Goal: Information Seeking & Learning: Learn about a topic

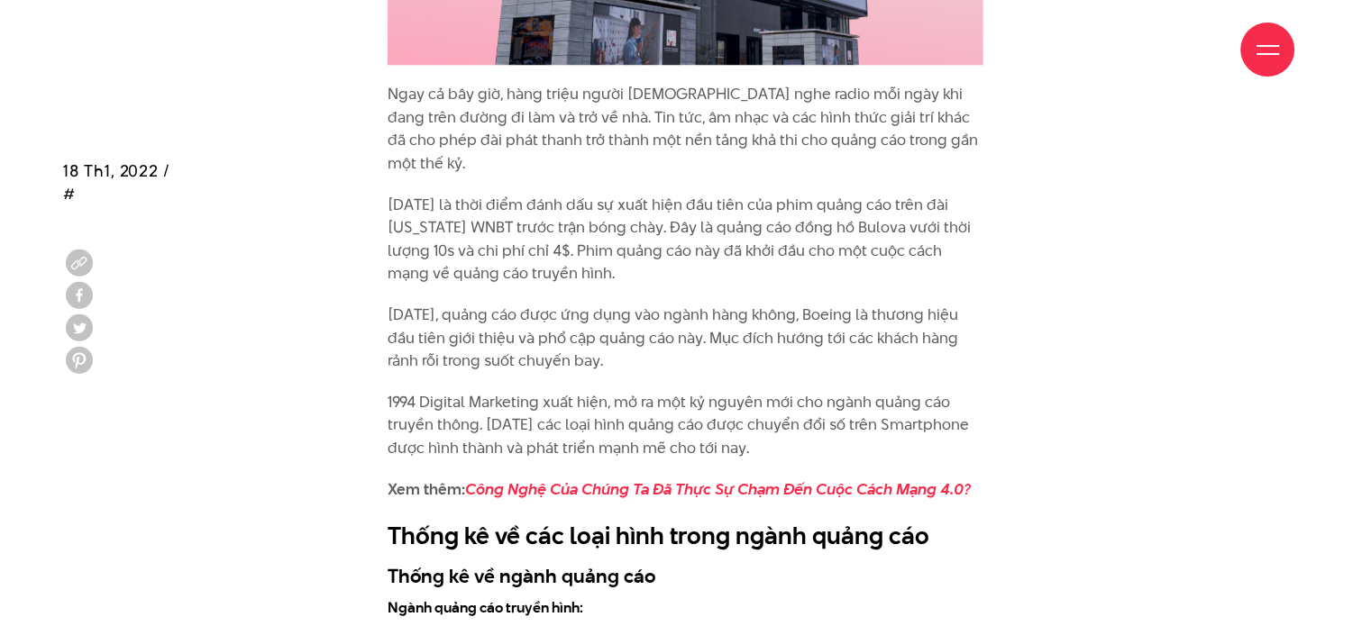
scroll to position [3064, 0]
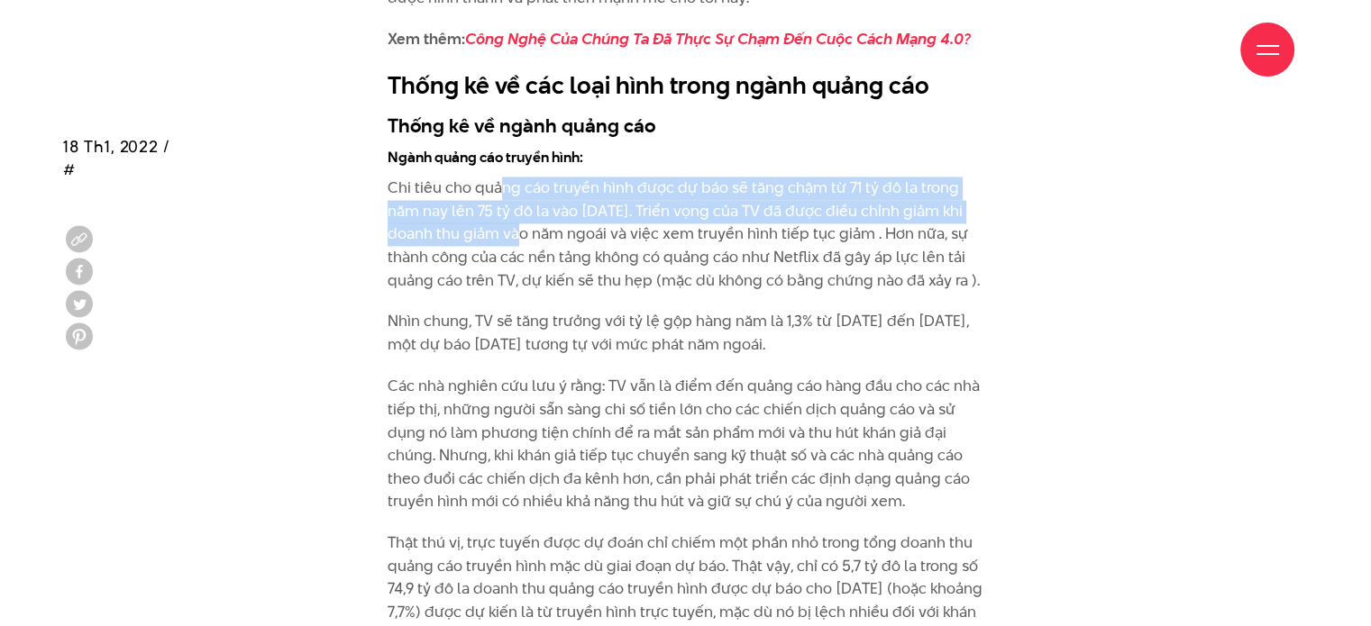
drag, startPoint x: 496, startPoint y: 144, endPoint x: 502, endPoint y: 185, distance: 41.0
click at [502, 185] on p "Chi tiêu cho quảng cáo truyền hình được dự báo sẽ tăng chậm từ 71 tỷ đô la tron…" at bounding box center [685, 234] width 596 height 115
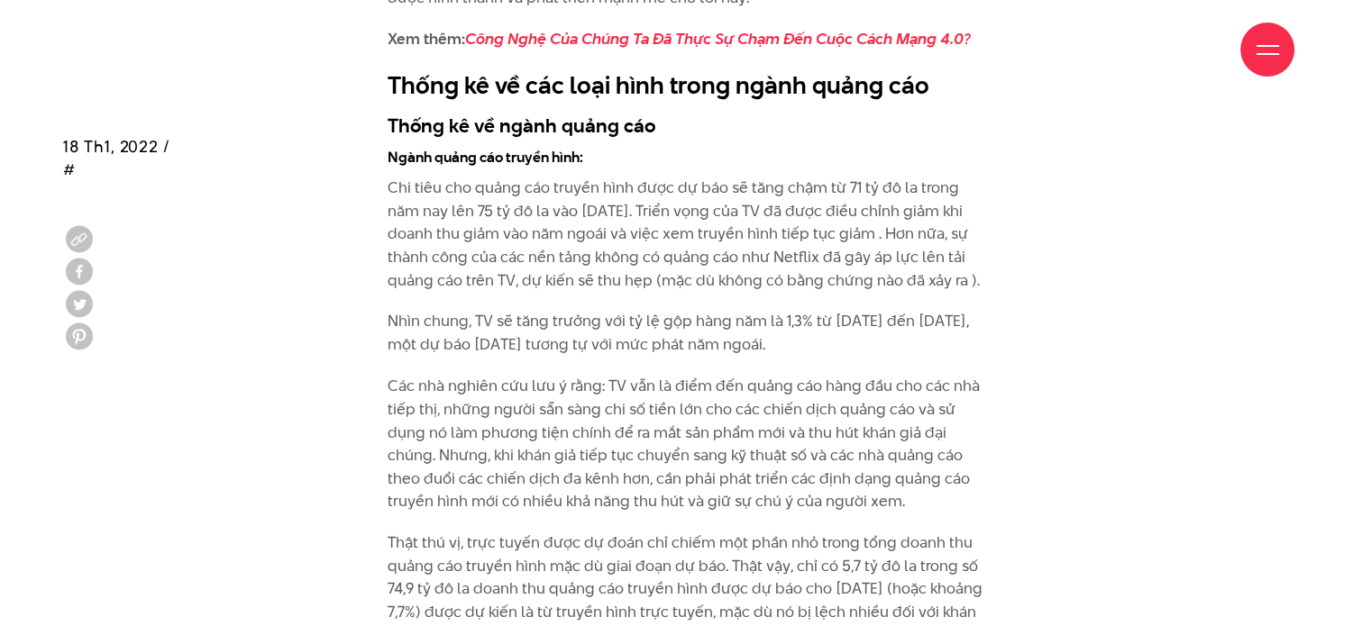
click at [591, 224] on p "Chi tiêu cho quảng cáo truyền hình được dự báo sẽ tăng chậm từ 71 tỷ đô la tron…" at bounding box center [685, 234] width 596 height 115
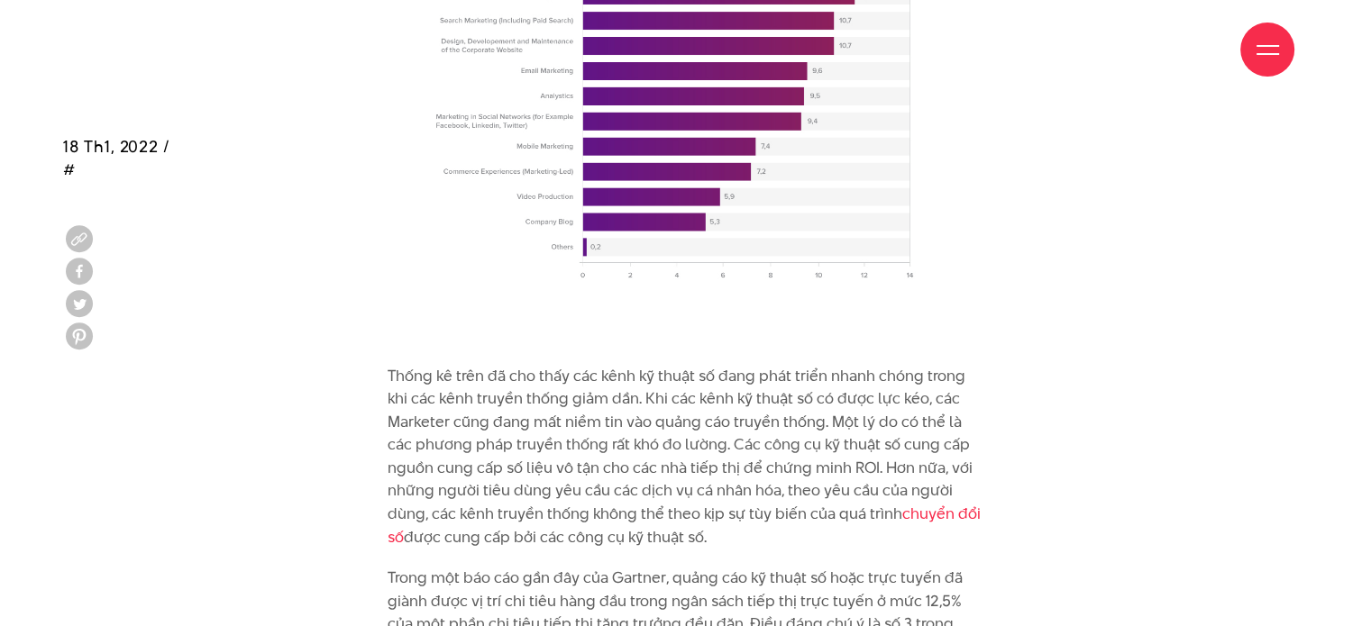
scroll to position [7389, 0]
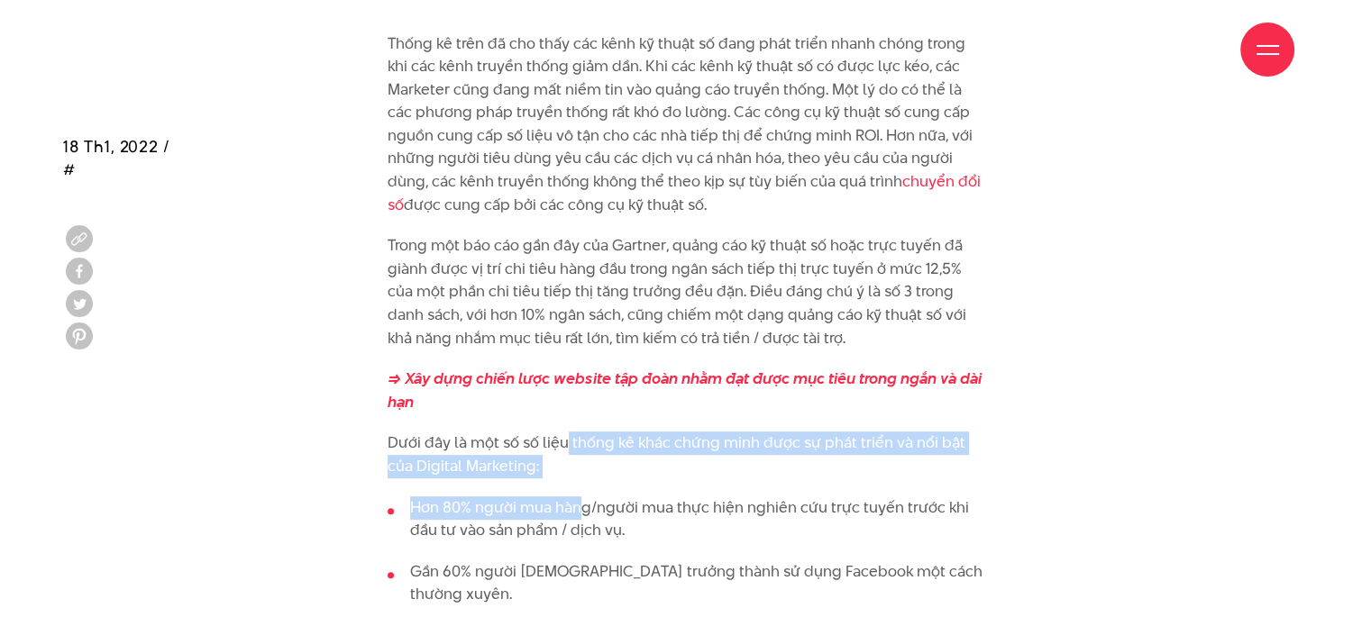
drag, startPoint x: 565, startPoint y: 331, endPoint x: 579, endPoint y: 365, distance: 36.8
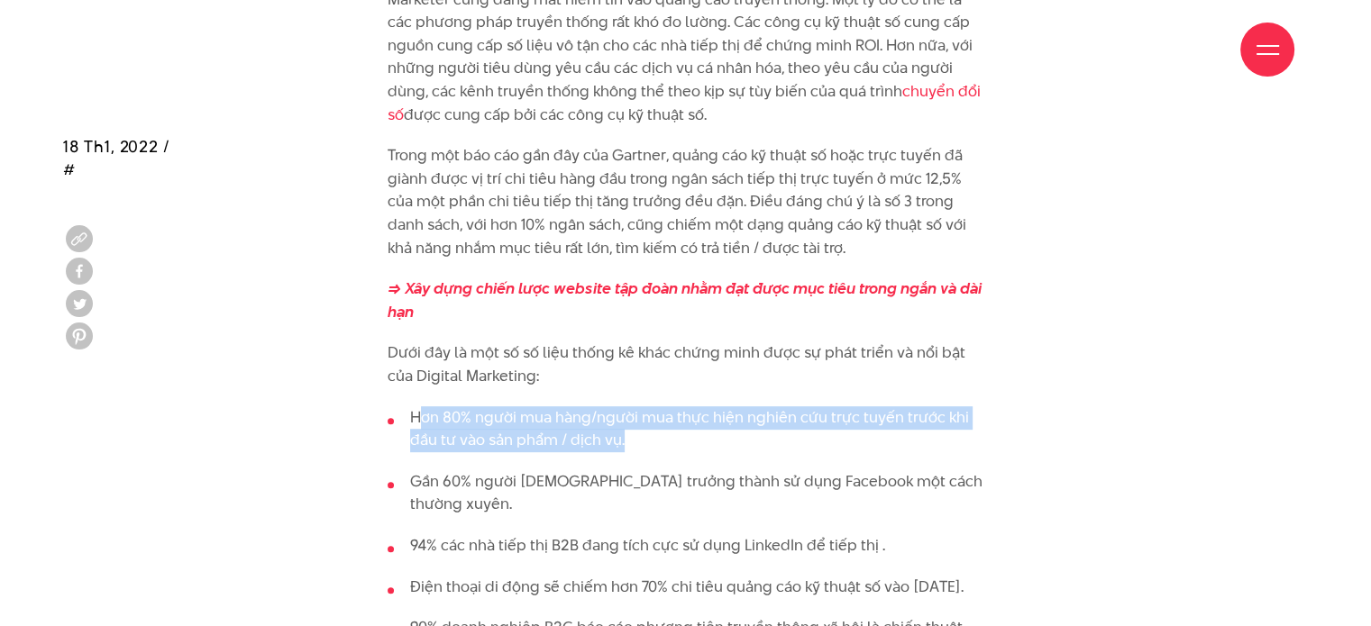
drag, startPoint x: 416, startPoint y: 305, endPoint x: 659, endPoint y: 319, distance: 242.8
click at [659, 406] on li "Hơn 80% người mua hàng/người mua thực hiện nghiên cứu trực tuyến trước khi đầu …" at bounding box center [685, 429] width 596 height 46
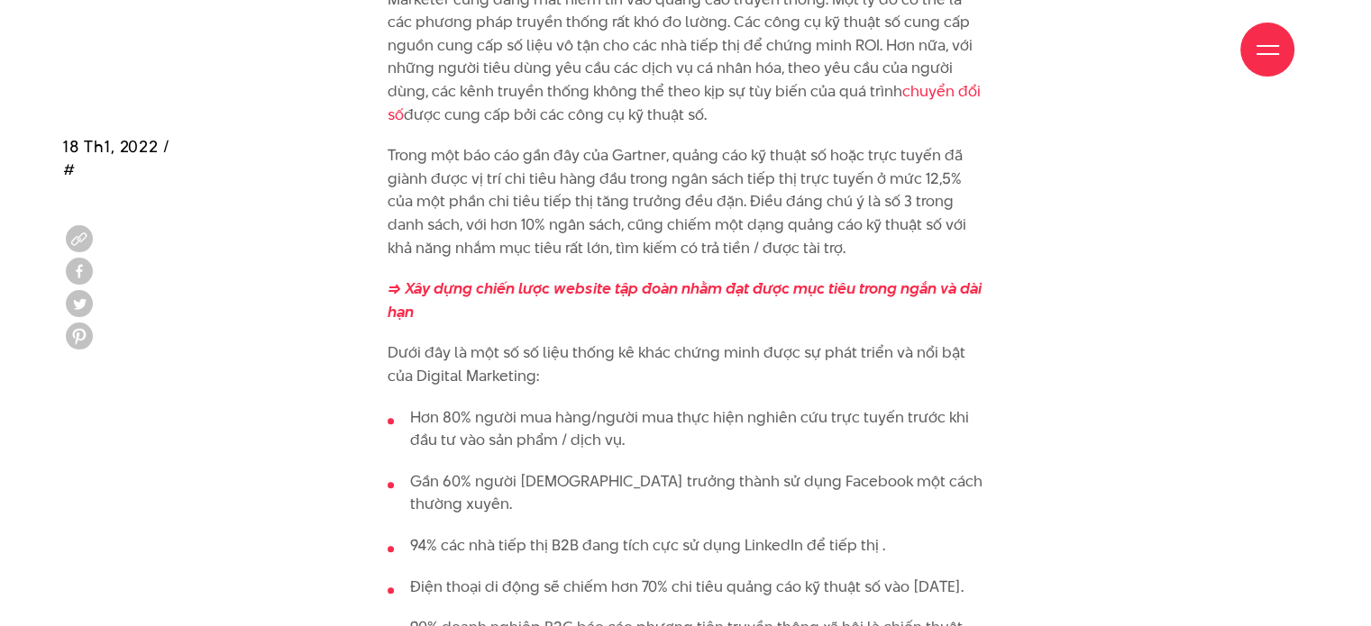
click at [404, 406] on li "Hơn 80% người mua hàng/người mua thực hiện nghiên cứu trực tuyến trước khi đầu …" at bounding box center [685, 429] width 596 height 46
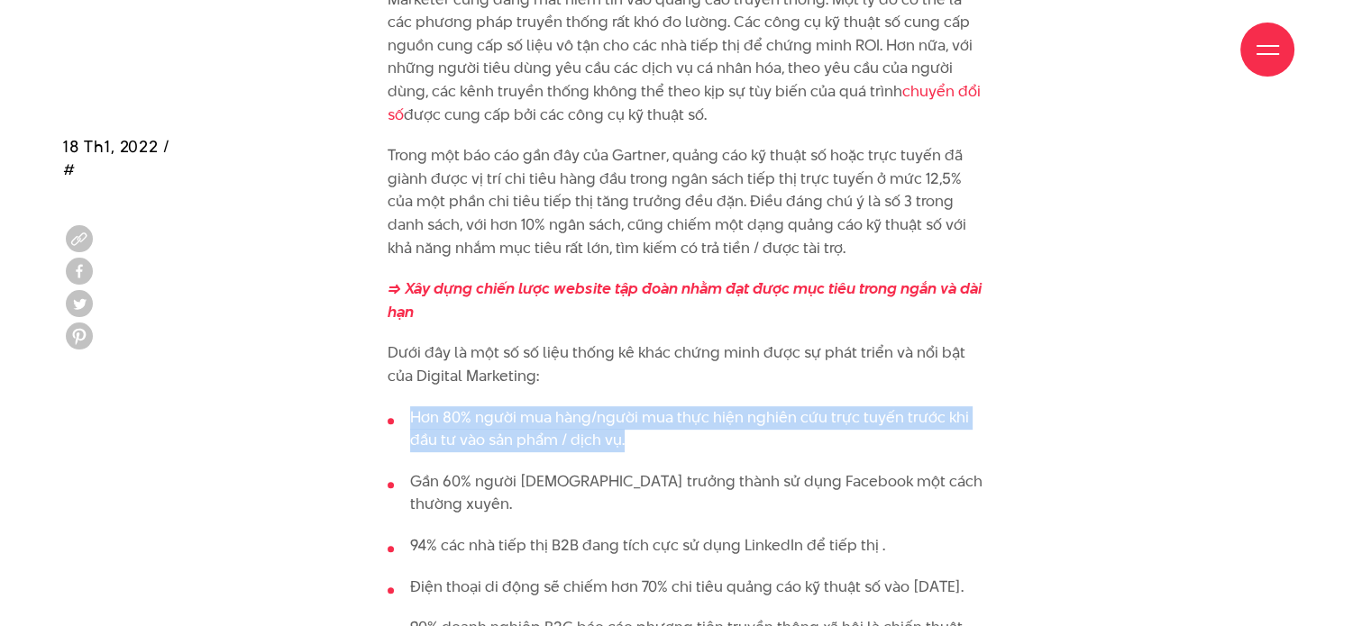
drag, startPoint x: 410, startPoint y: 302, endPoint x: 673, endPoint y: 331, distance: 264.7
click at [673, 406] on li "Hơn 80% người mua hàng/người mua thực hiện nghiên cứu trực tuyến trước khi đầu …" at bounding box center [685, 429] width 596 height 46
copy li "Hơn 80% người mua hàng/người mua thực hiện nghiên cứu trực tuyến trước khi đầu …"
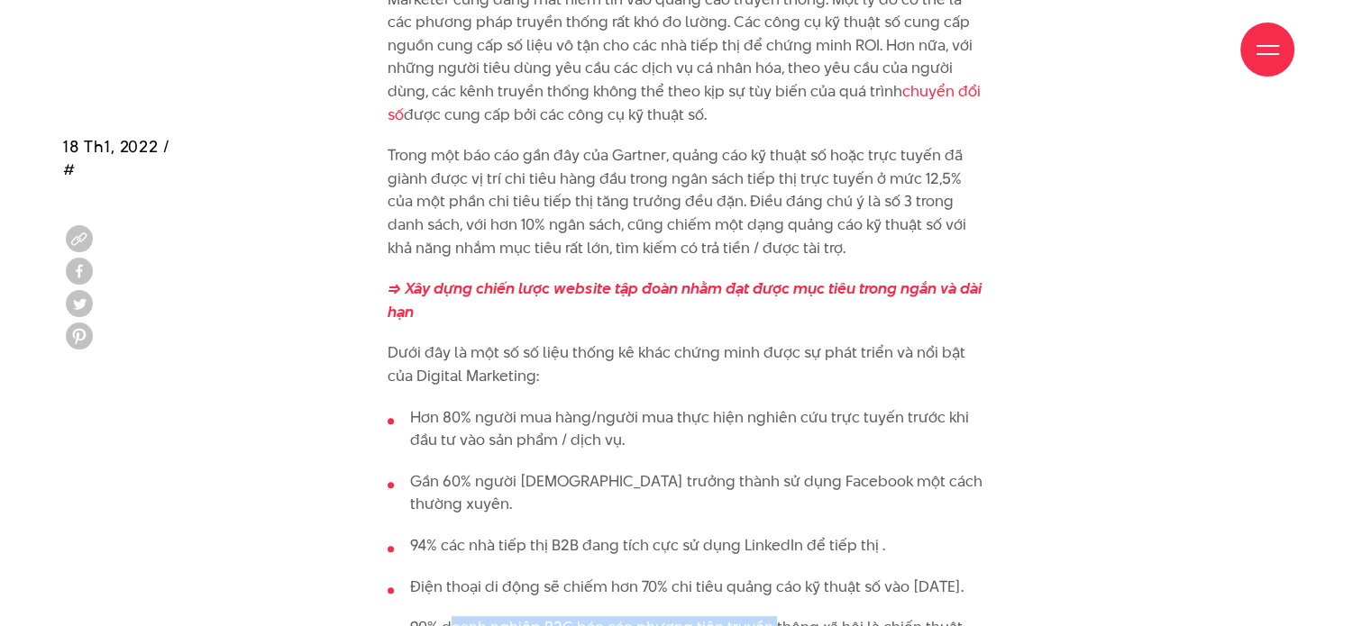
drag, startPoint x: 446, startPoint y: 461, endPoint x: 771, endPoint y: 464, distance: 325.3
click at [771, 464] on ul "Hơn 80% người mua hàng/người mua thực hiện nghiên cứu trực tuyến trước khi đầu …" at bounding box center [685, 534] width 596 height 257
drag, startPoint x: 628, startPoint y: 515, endPoint x: 387, endPoint y: 497, distance: 241.3
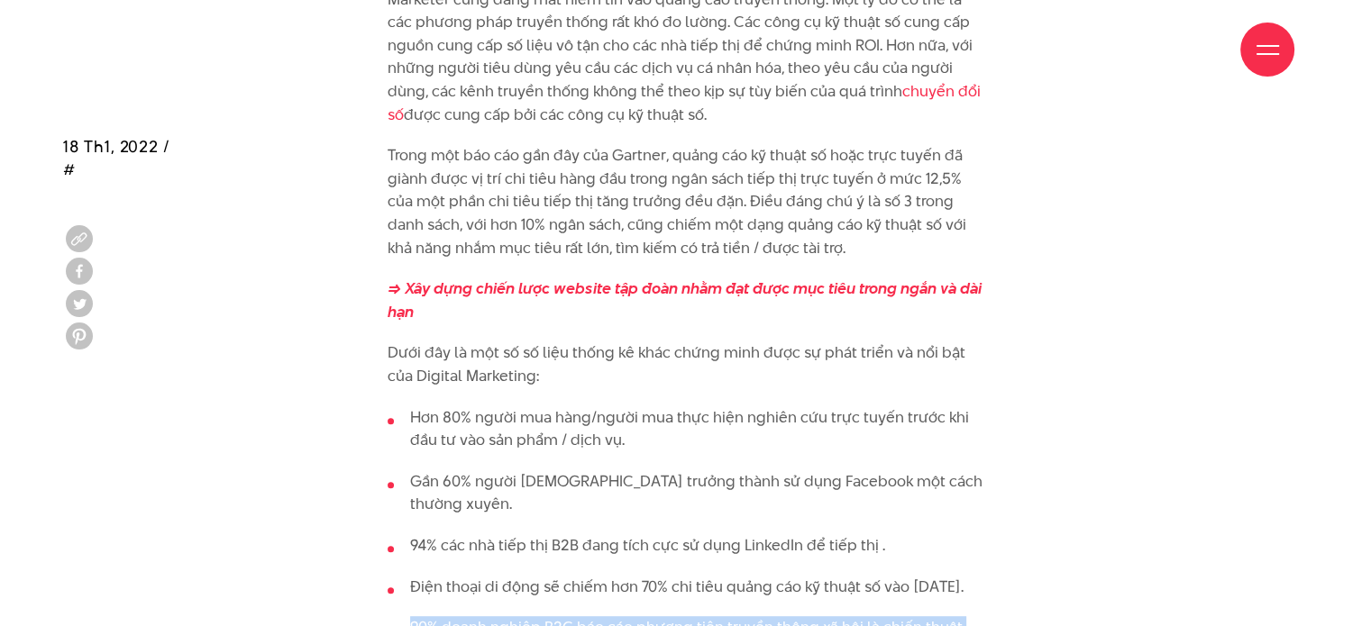
copy li "90% doanh nghiệp B2C báo cáo phương tiện truyền thông xã hội là chiến thuật tiế…"
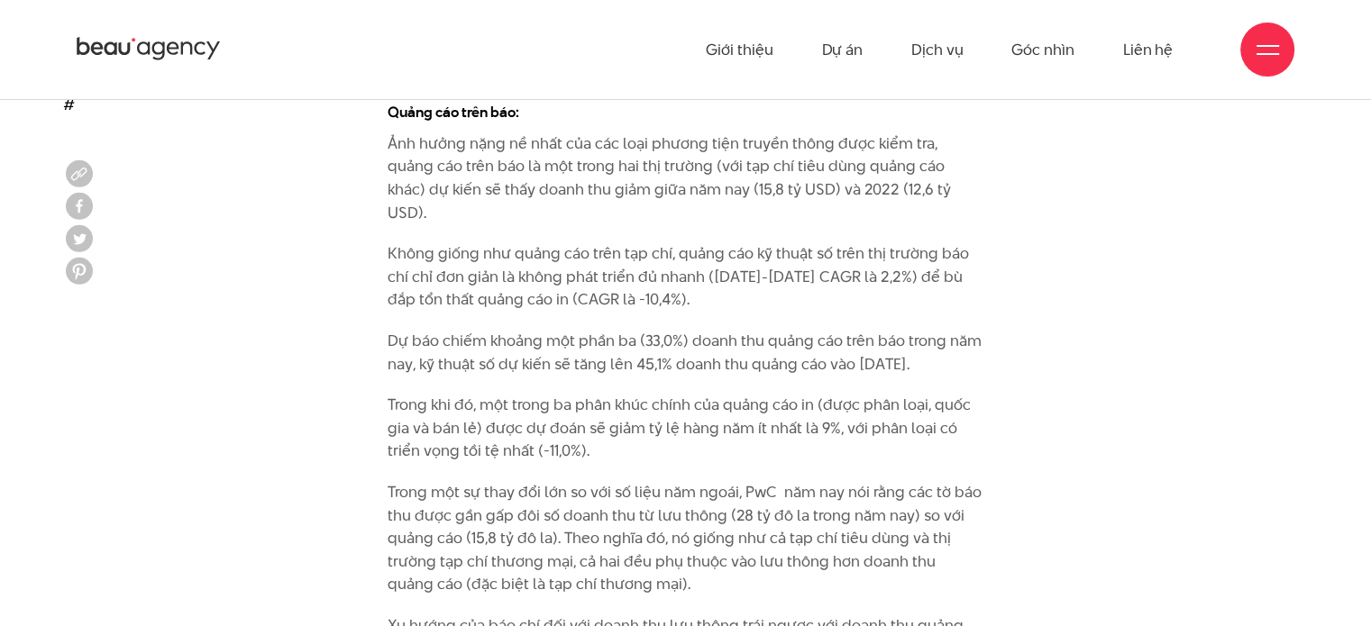
scroll to position [5497, 0]
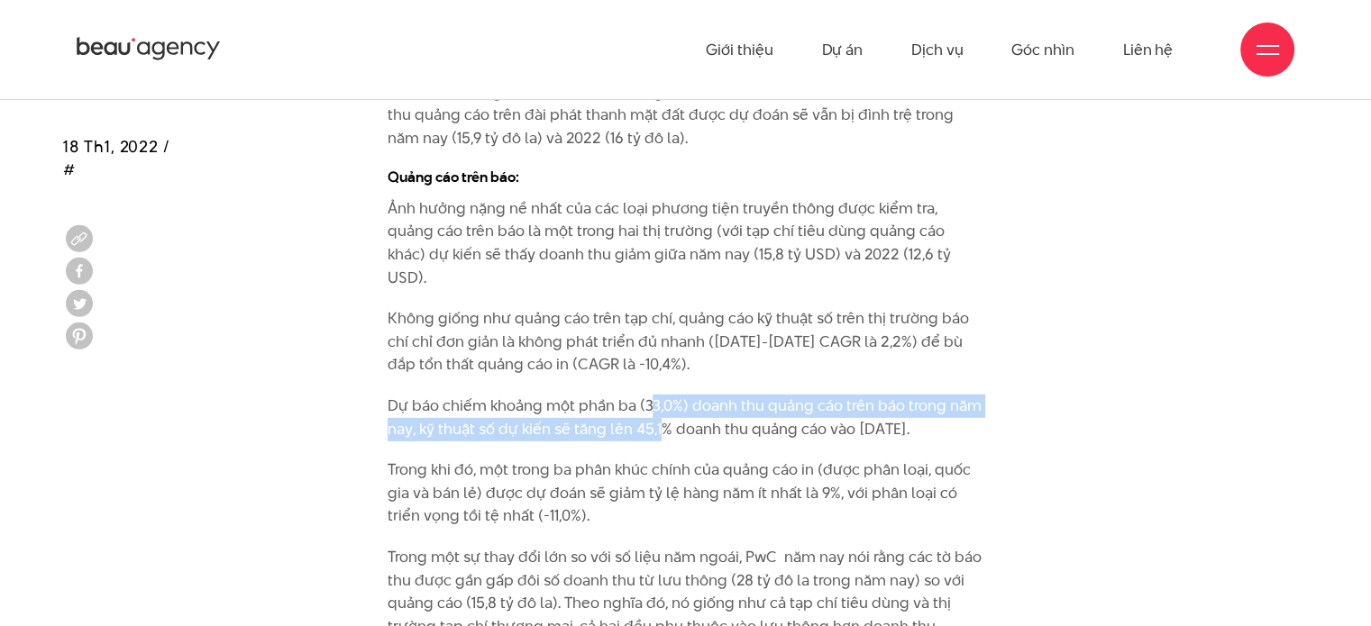
drag, startPoint x: 647, startPoint y: 295, endPoint x: 659, endPoint y: 316, distance: 24.6
click at [659, 395] on p "Dự báo chiếm khoảng một phần ba (33,0%) doanh thu quảng cáo trên báo trong năm …" at bounding box center [685, 418] width 596 height 46
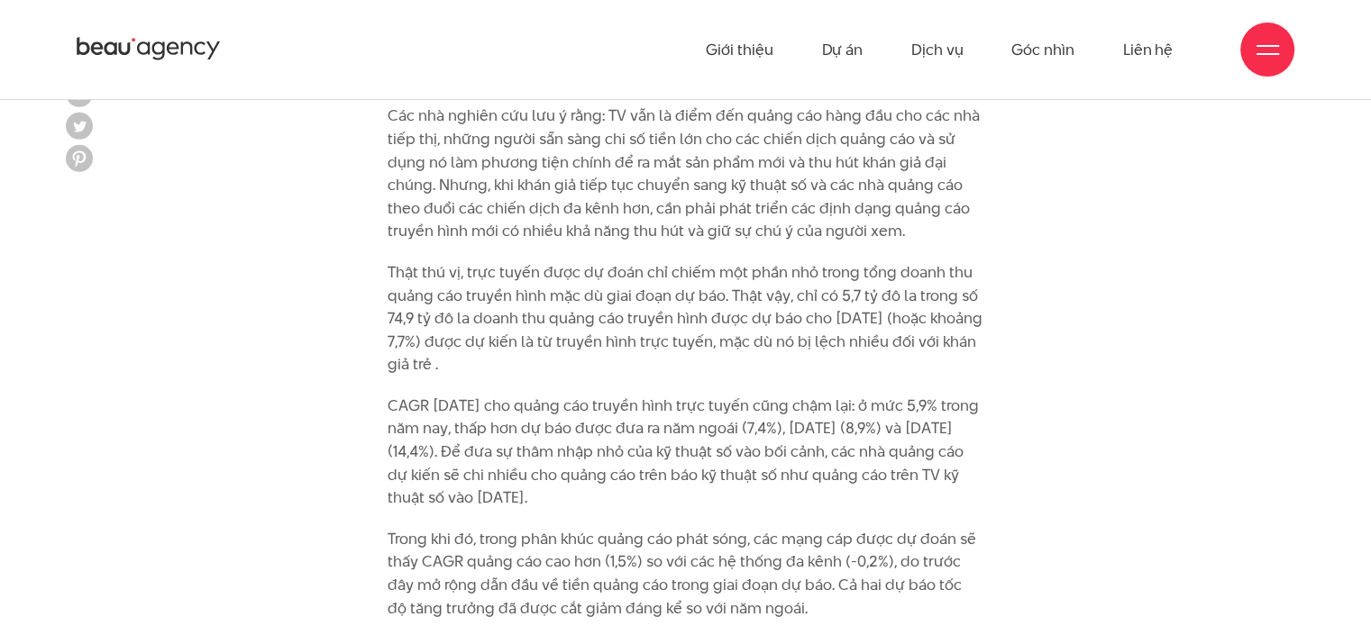
scroll to position [2794, 0]
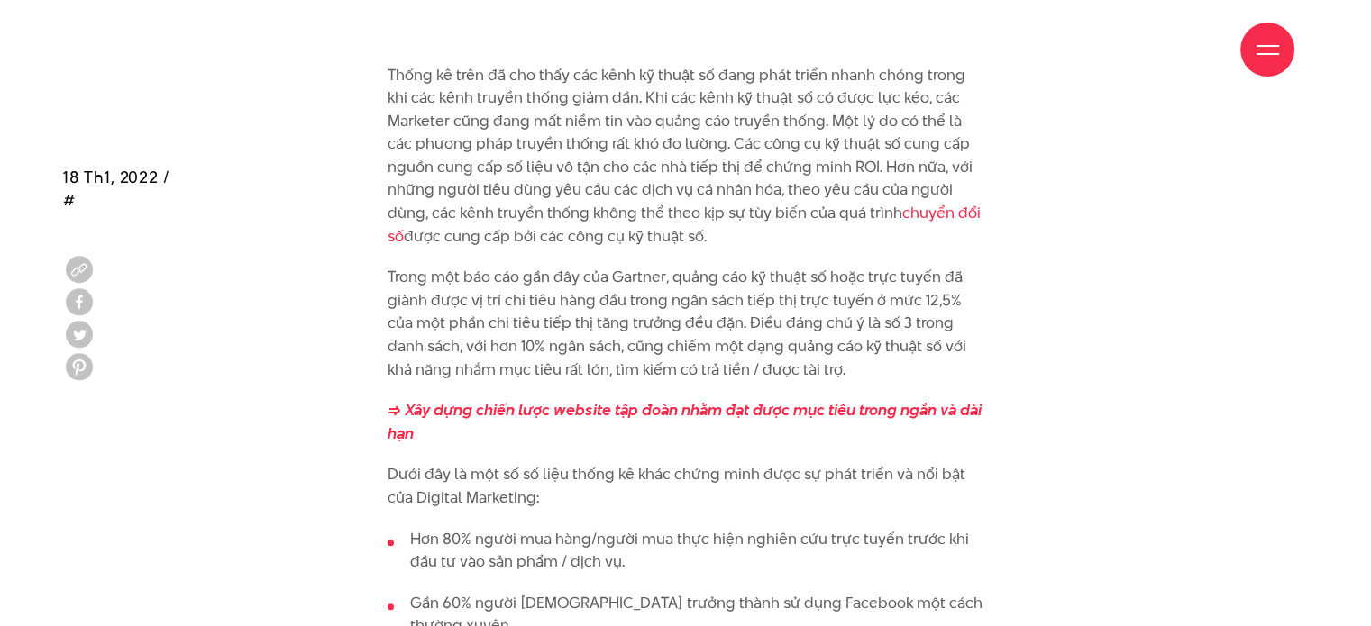
scroll to position [7389, 0]
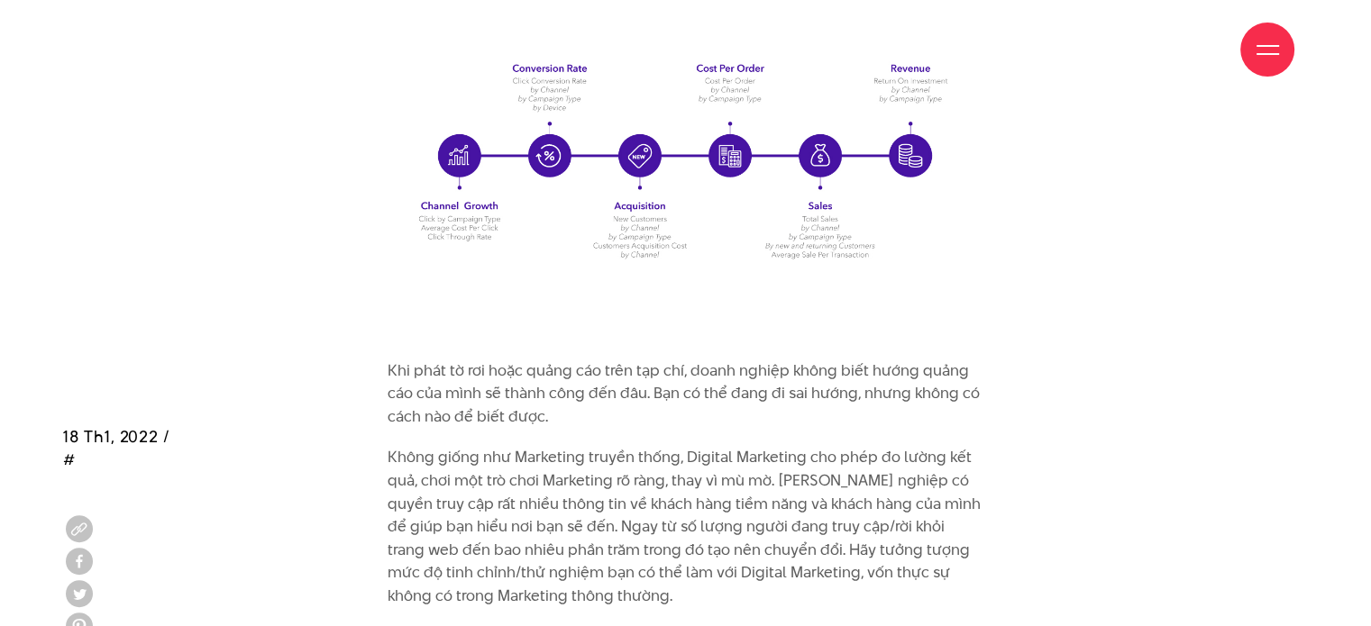
scroll to position [9372, 0]
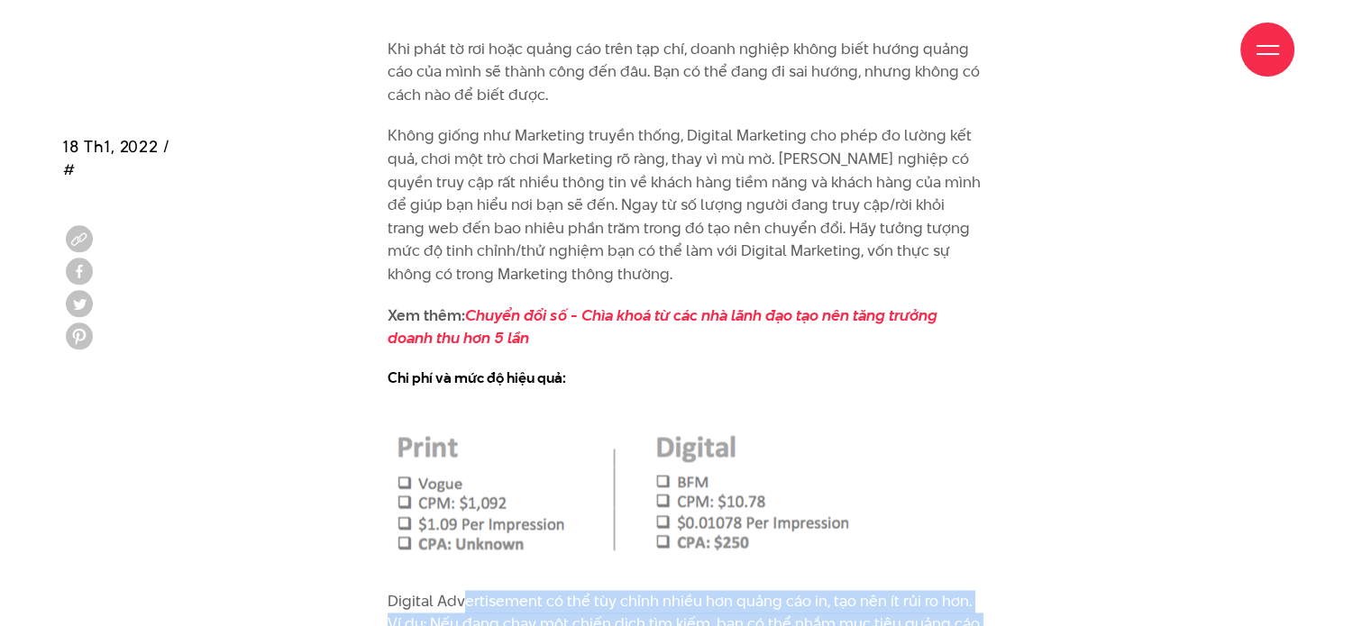
drag, startPoint x: 460, startPoint y: 469, endPoint x: 471, endPoint y: 515, distance: 47.2
click at [471, 590] on p "Digital Advertisement có thể tùy chỉnh nhiều hơn quảng cáo in, tạo nên ít rủi r…" at bounding box center [685, 636] width 596 height 92
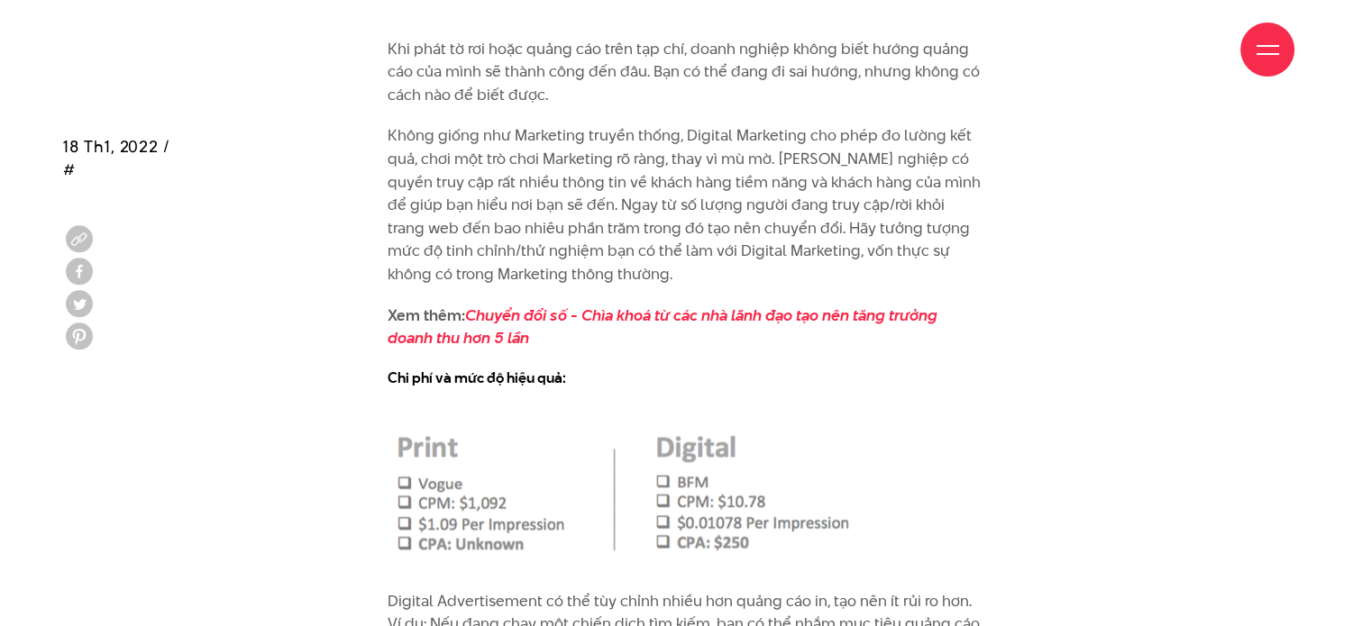
click at [579, 590] on p "Digital Advertisement có thể tùy chỉnh nhiều hơn quảng cáo in, tạo nên ít rủi r…" at bounding box center [685, 636] width 596 height 92
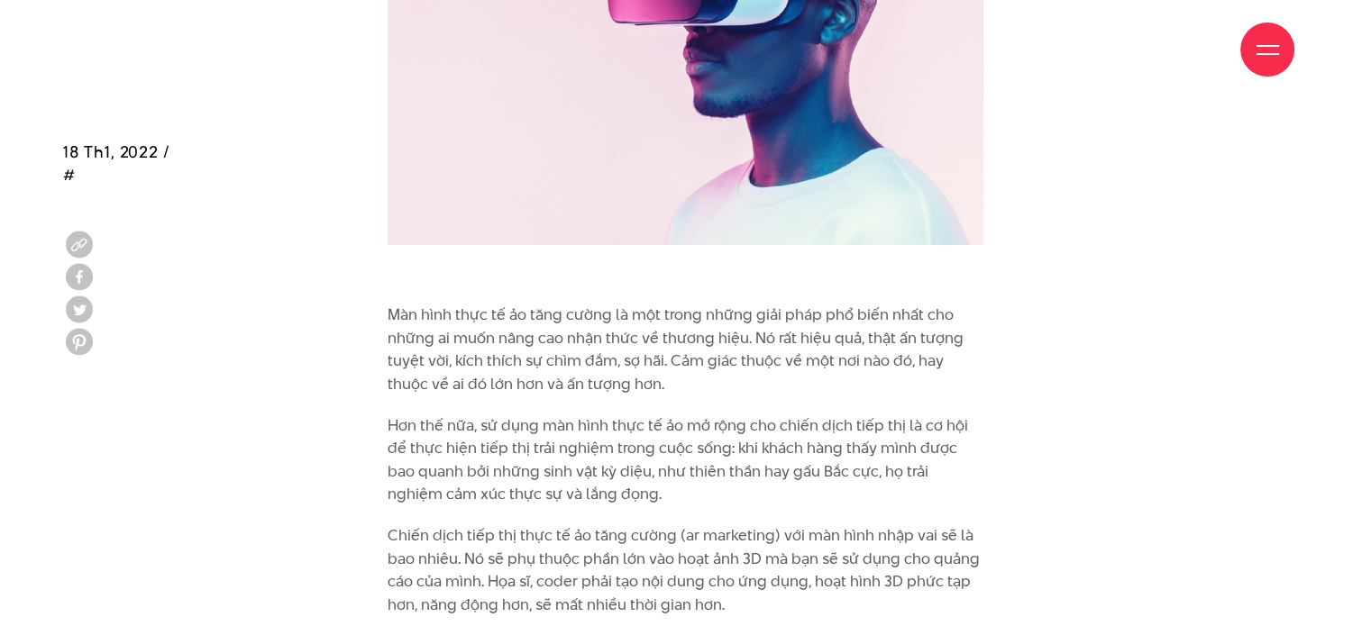
scroll to position [14418, 0]
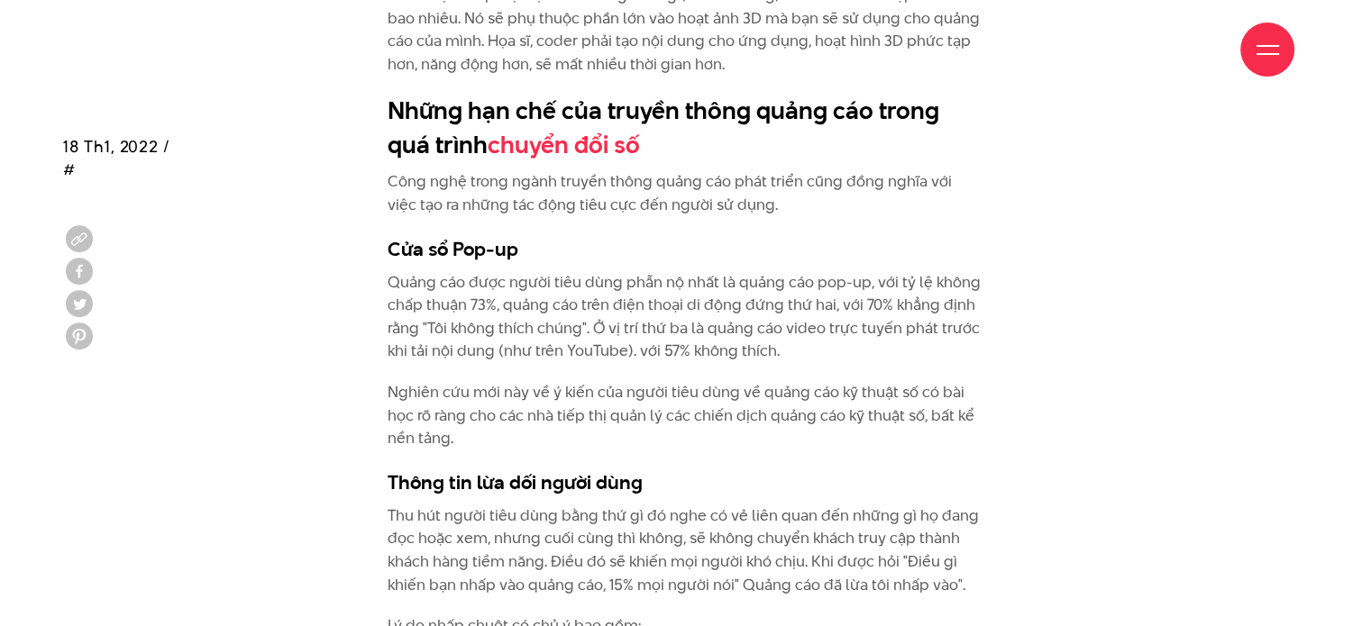
click at [455, 271] on p "Quảng cáo được người tiêu dùng phẫn nộ nhất là quảng cáo pop-up, với tỷ lệ khôn…" at bounding box center [685, 317] width 596 height 92
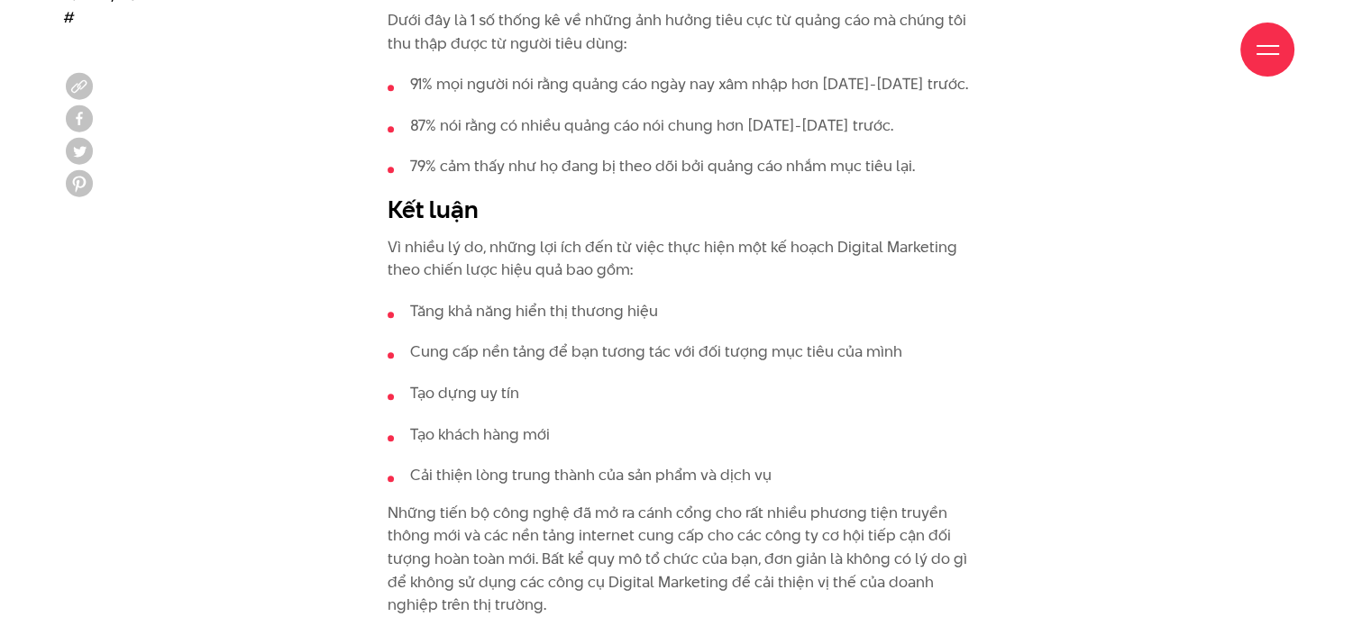
scroll to position [15229, 0]
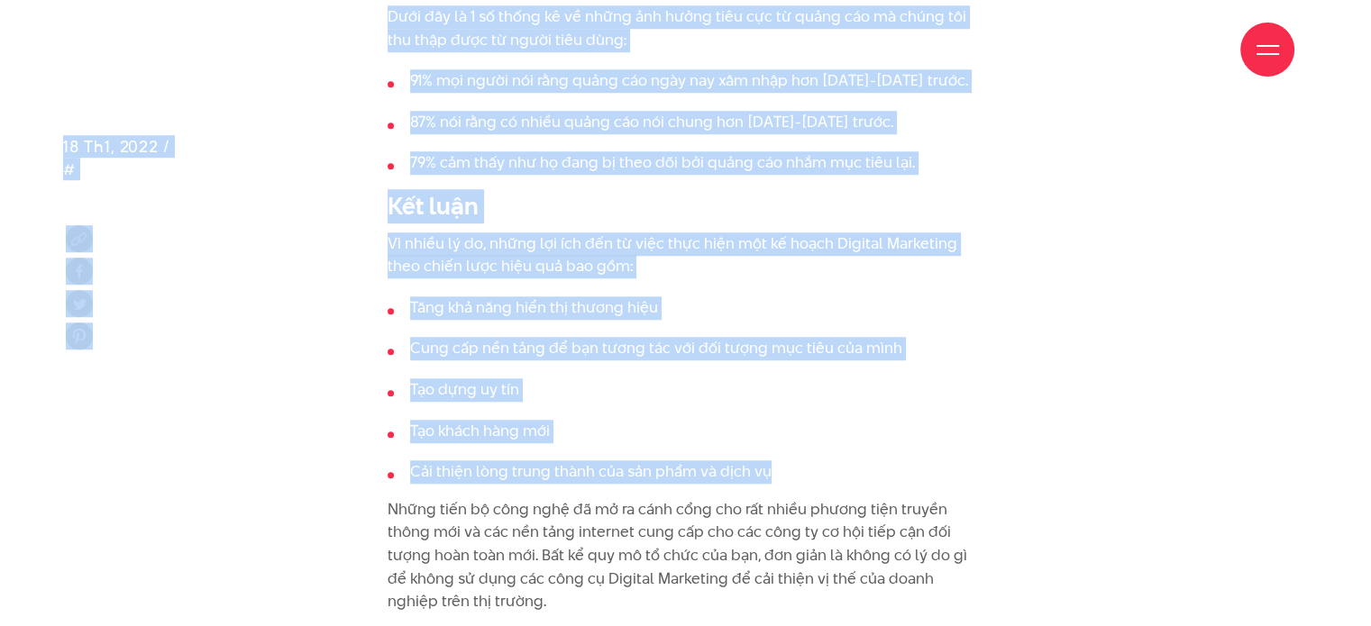
drag, startPoint x: 492, startPoint y: 77, endPoint x: 892, endPoint y: 315, distance: 466.0
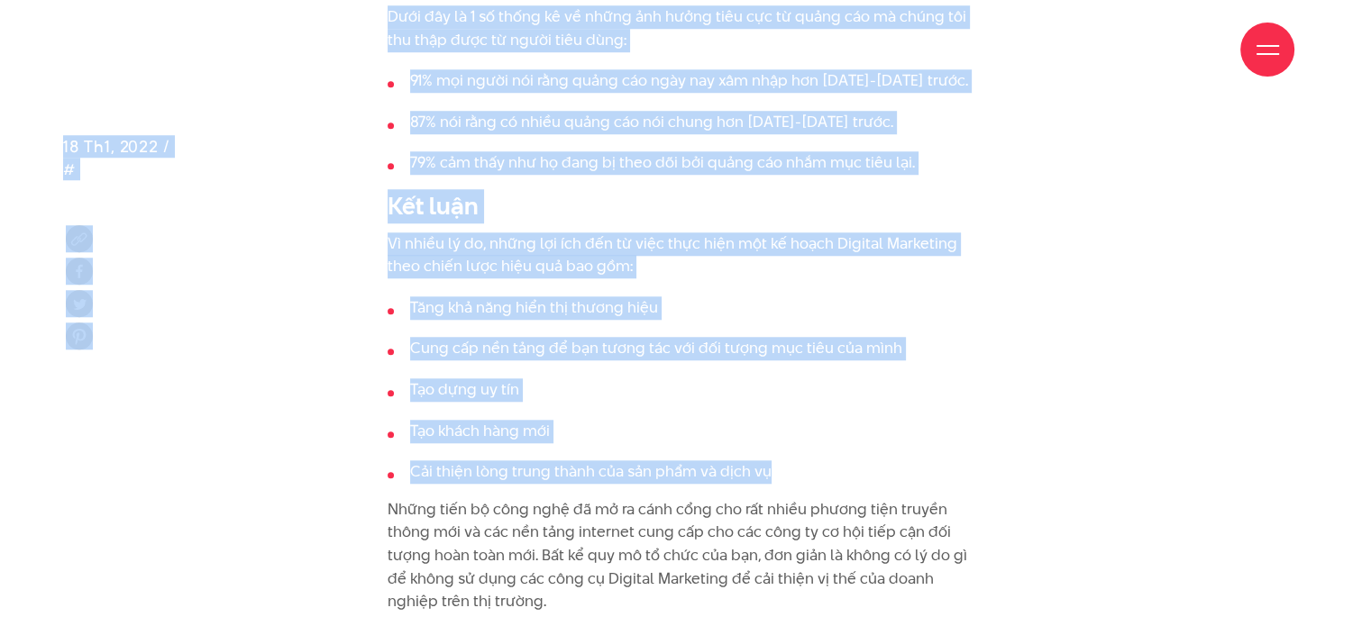
drag, startPoint x: 768, startPoint y: 313, endPoint x: 506, endPoint y: 86, distance: 346.9
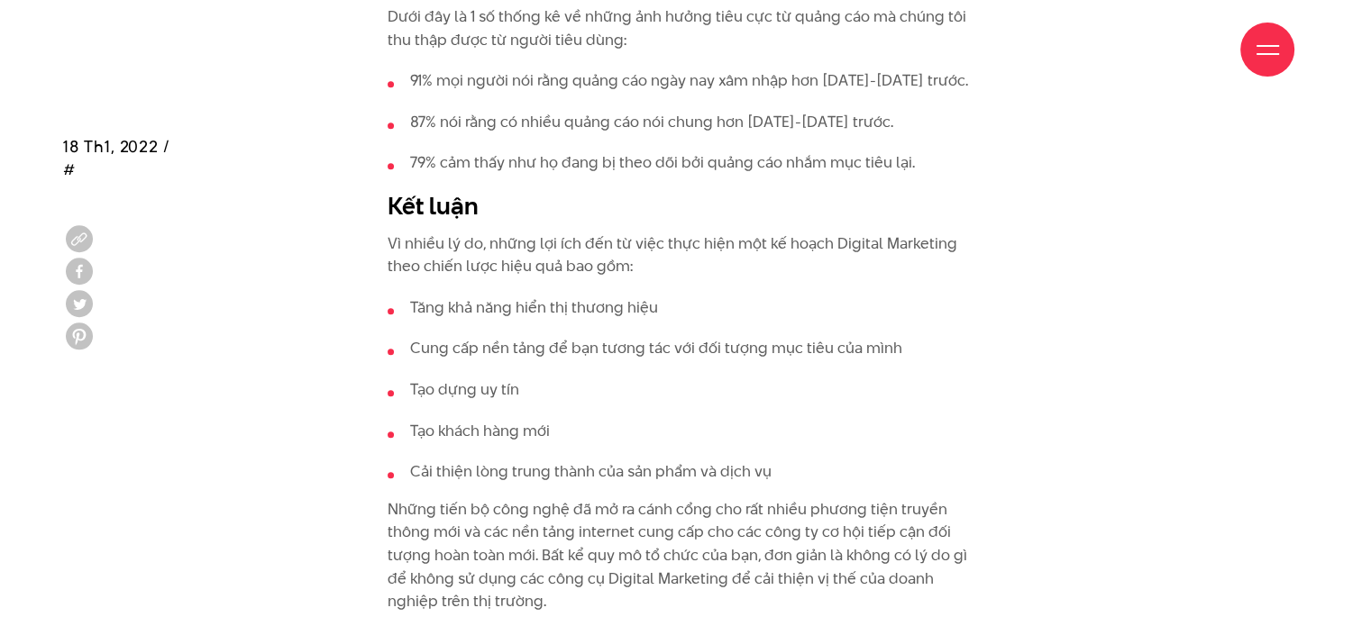
click at [494, 82] on div "Giới thiệu Dự án Dịch vụ Góc nhìn Liên hệ" at bounding box center [685, 49] width 1217 height 99
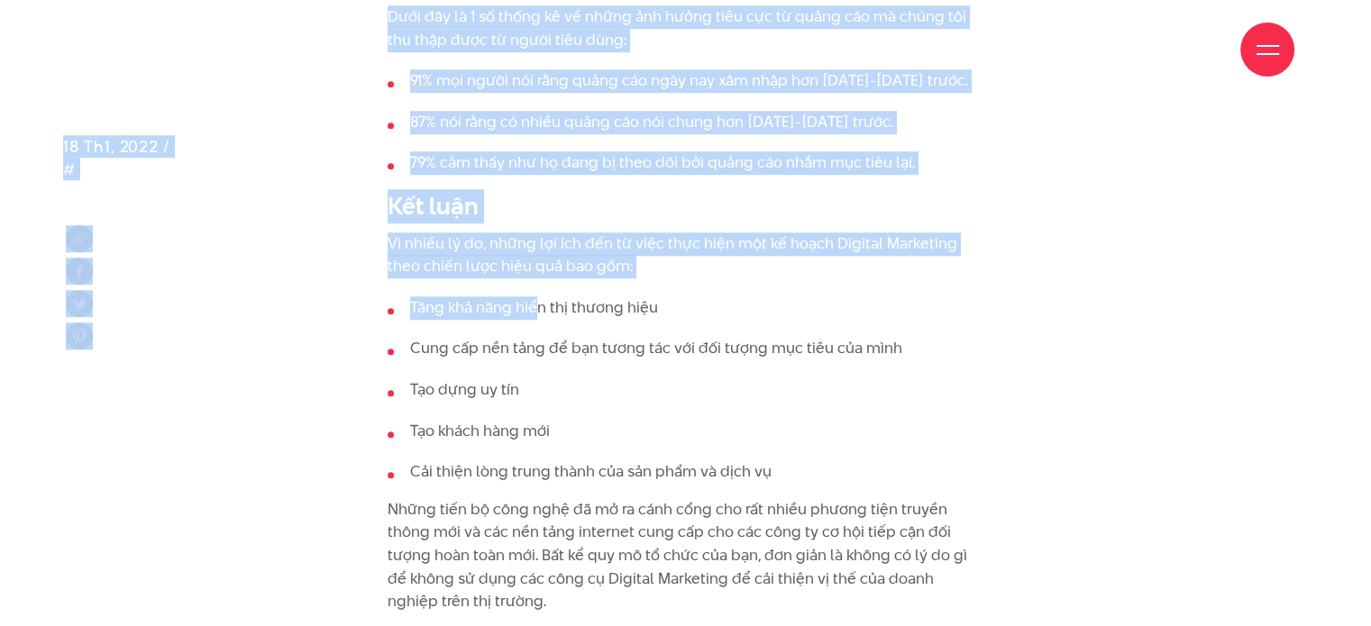
drag, startPoint x: 484, startPoint y: 78, endPoint x: 534, endPoint y: 121, distance: 65.9
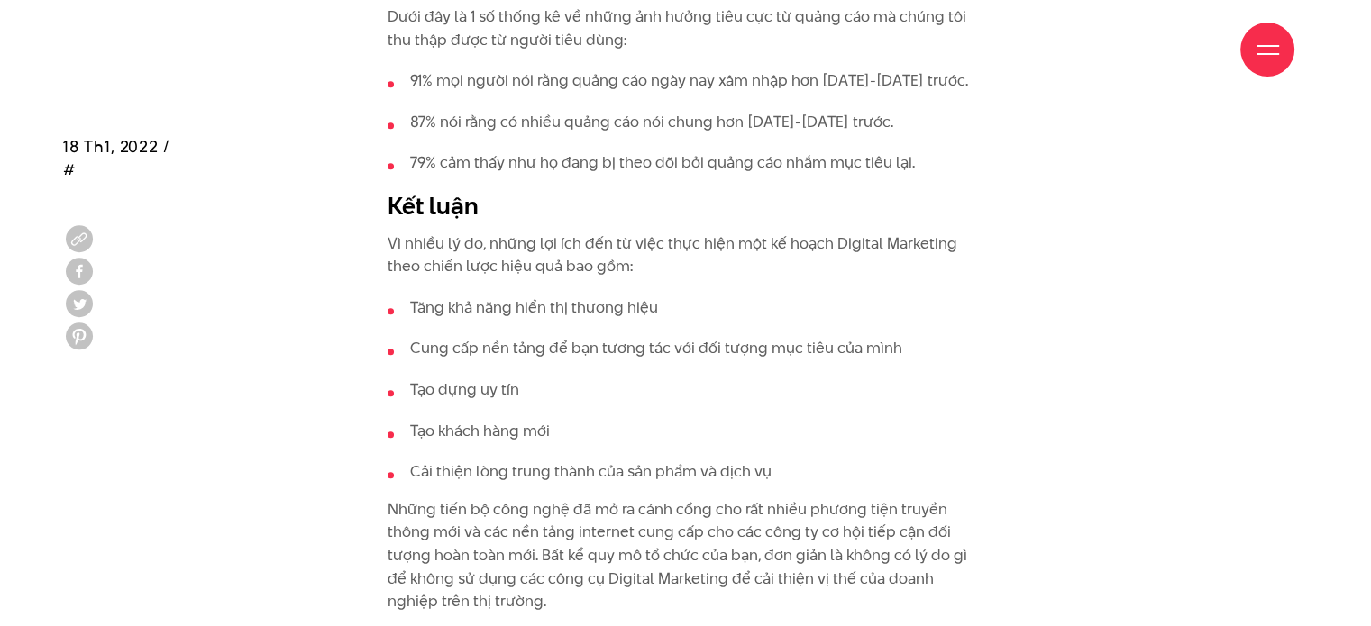
click at [664, 296] on ul "Tăng khả năng hiển thị thương hiệu Cung cấp nền tảng để bạn tương tác với đối t…" at bounding box center [685, 389] width 596 height 187
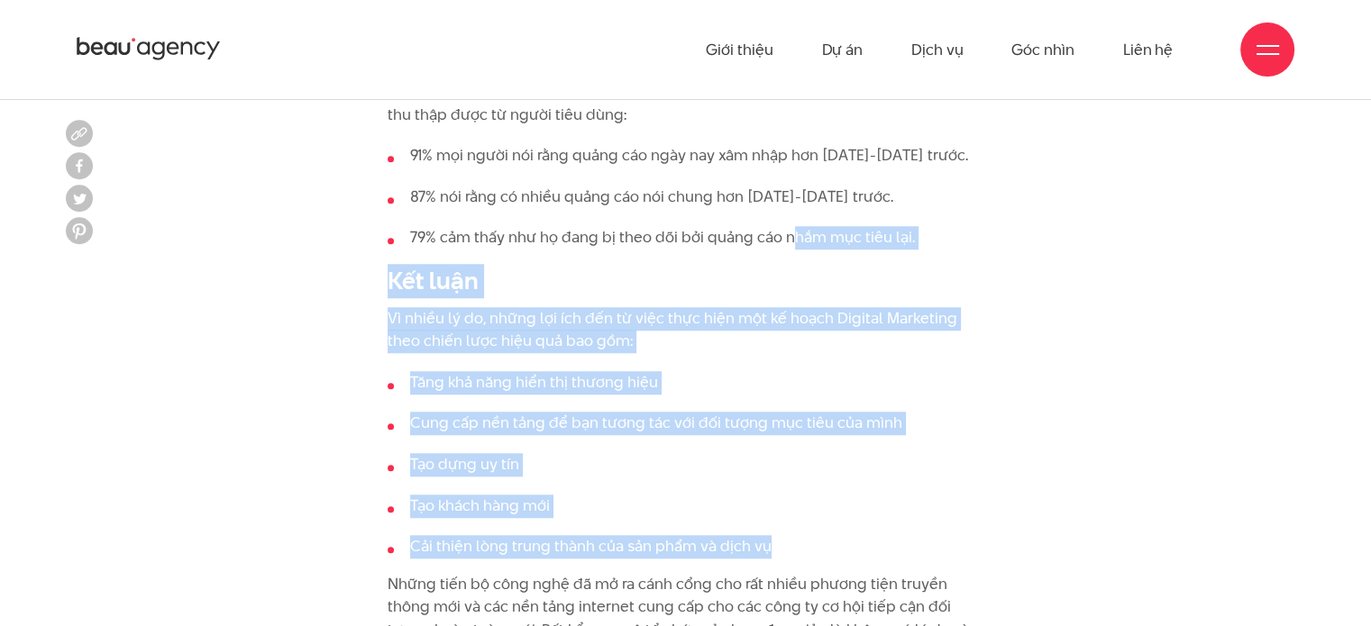
scroll to position [15049, 0]
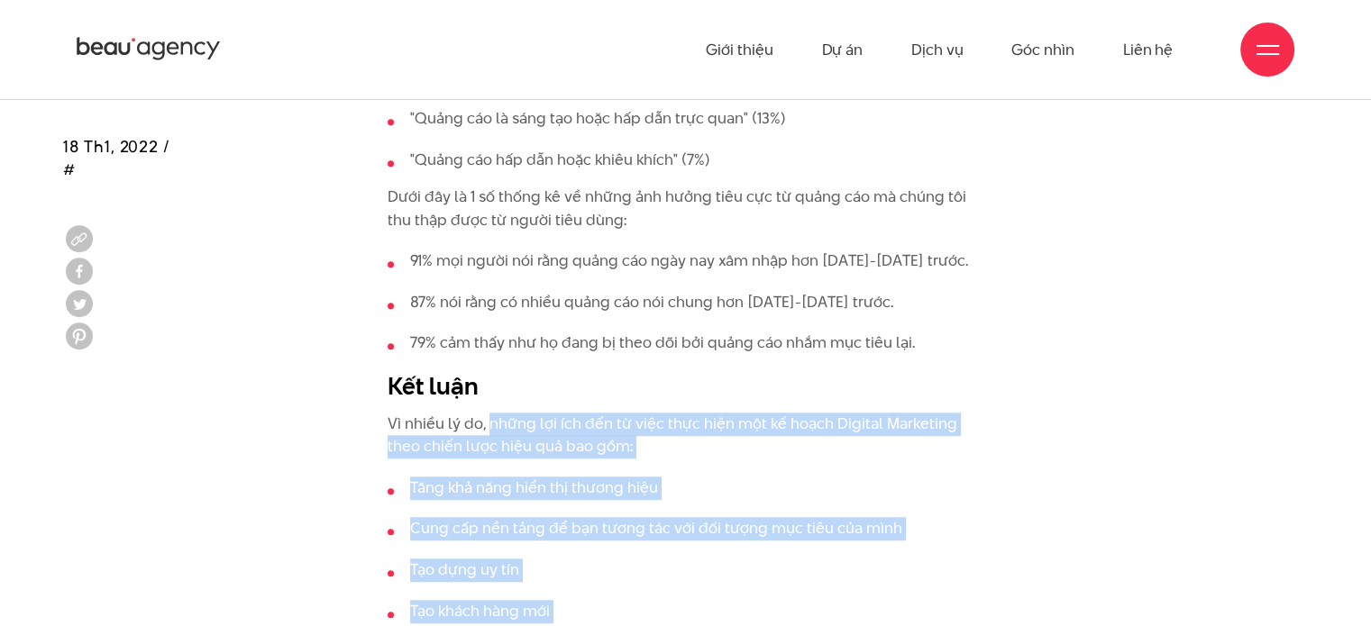
drag, startPoint x: 777, startPoint y: 314, endPoint x: 490, endPoint y: 269, distance: 290.1
copy div "những lợi ích đến từ việc thực hiện một kế hoạch Digital Marketing theo chiến l…"
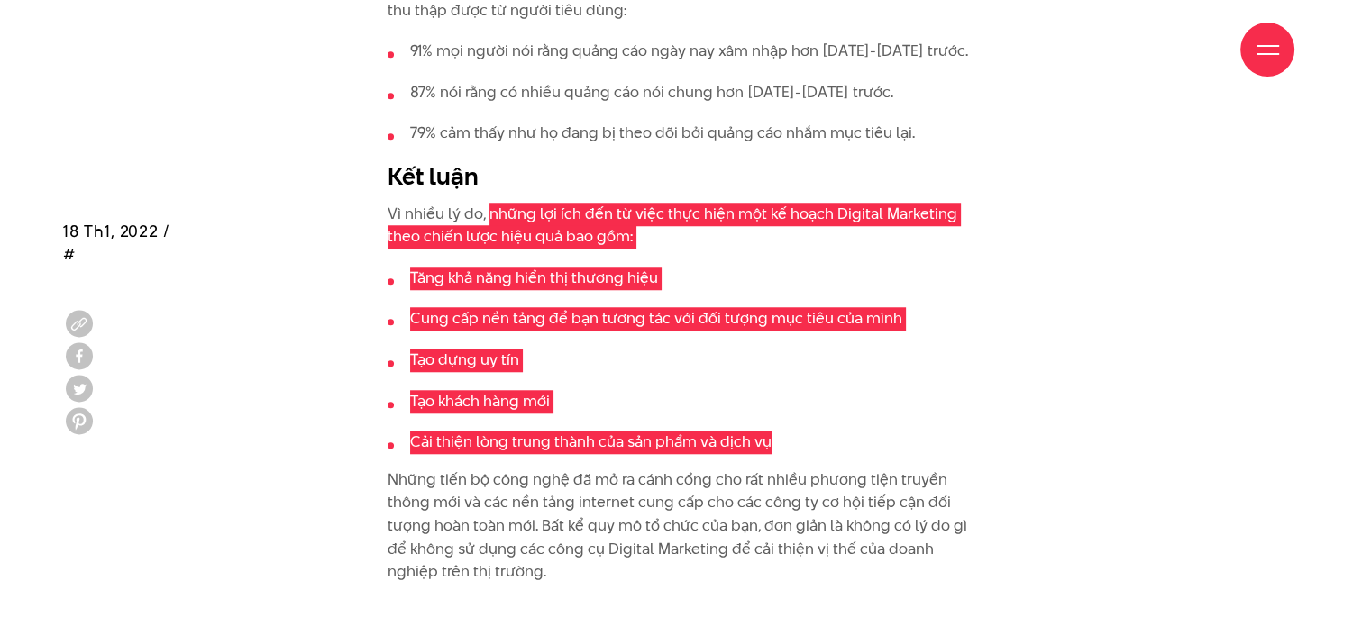
scroll to position [15500, 0]
